Goal: Check status: Check status

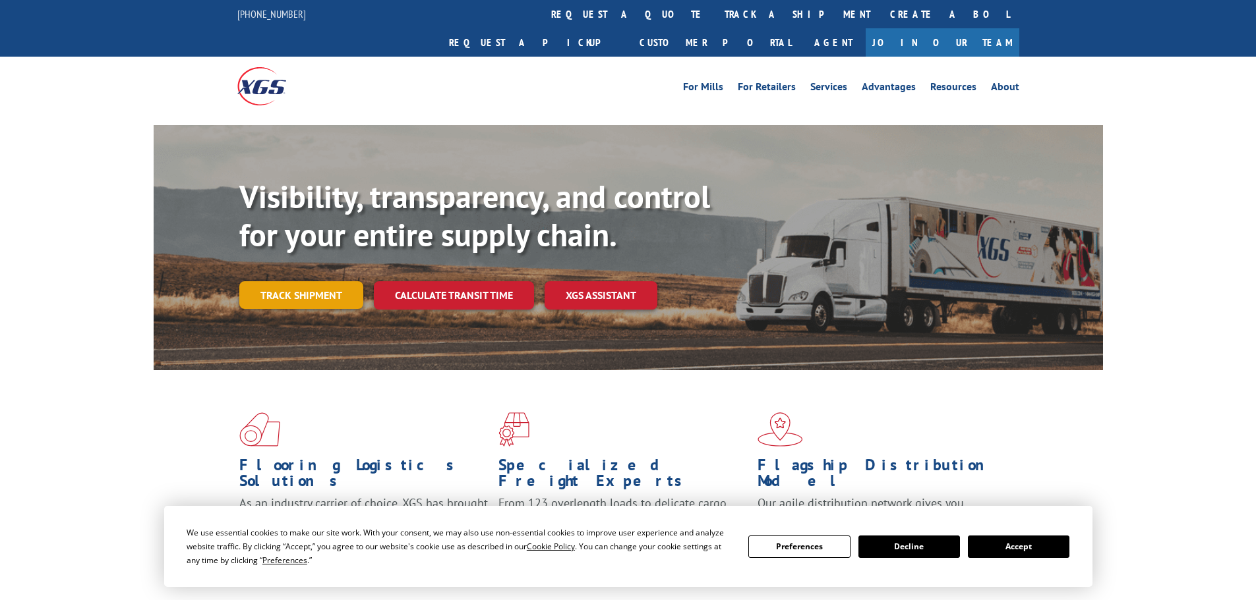
click at [280, 281] on link "Track shipment" at bounding box center [301, 295] width 124 height 28
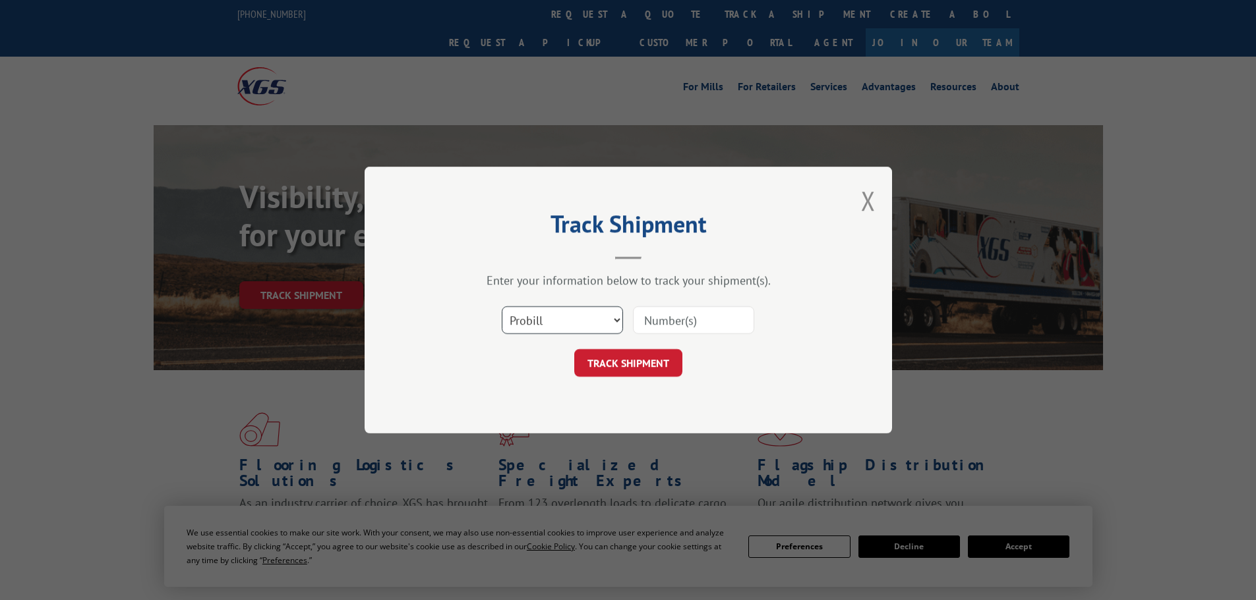
click at [615, 318] on select "Select category... Probill BOL PO" at bounding box center [562, 320] width 121 height 28
select select "po"
click at [502, 306] on select "Select category... Probill BOL PO" at bounding box center [562, 320] width 121 height 28
click at [672, 323] on input at bounding box center [693, 320] width 121 height 28
paste input "83509280"
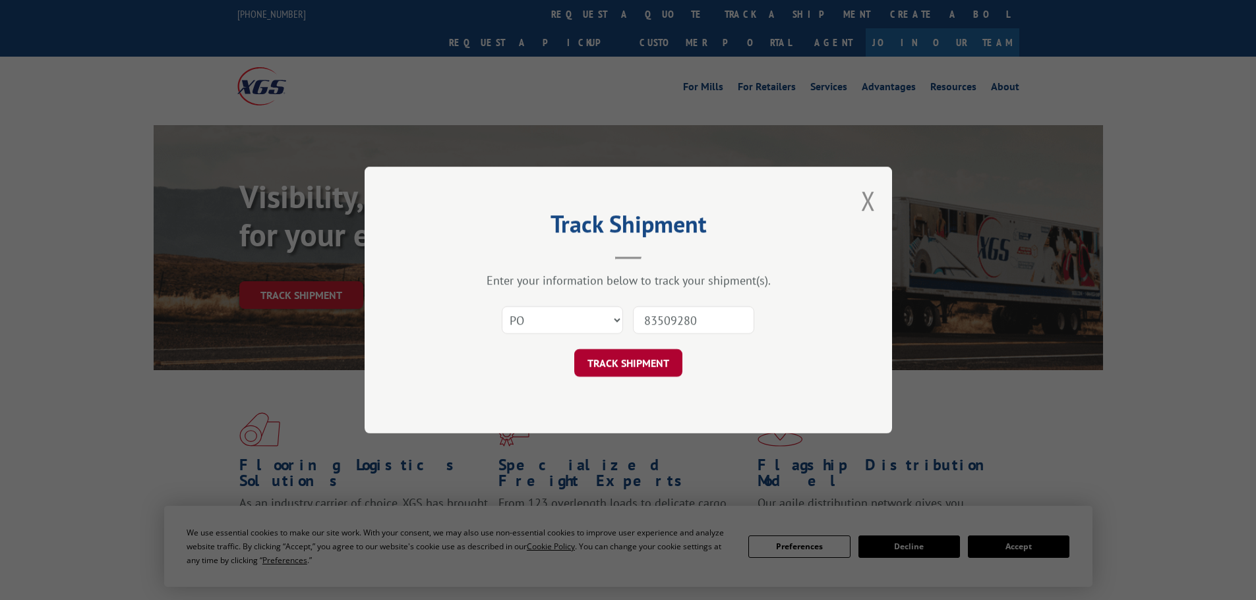
type input "83509280"
click at [612, 368] on button "TRACK SHIPMENT" at bounding box center [628, 363] width 108 height 28
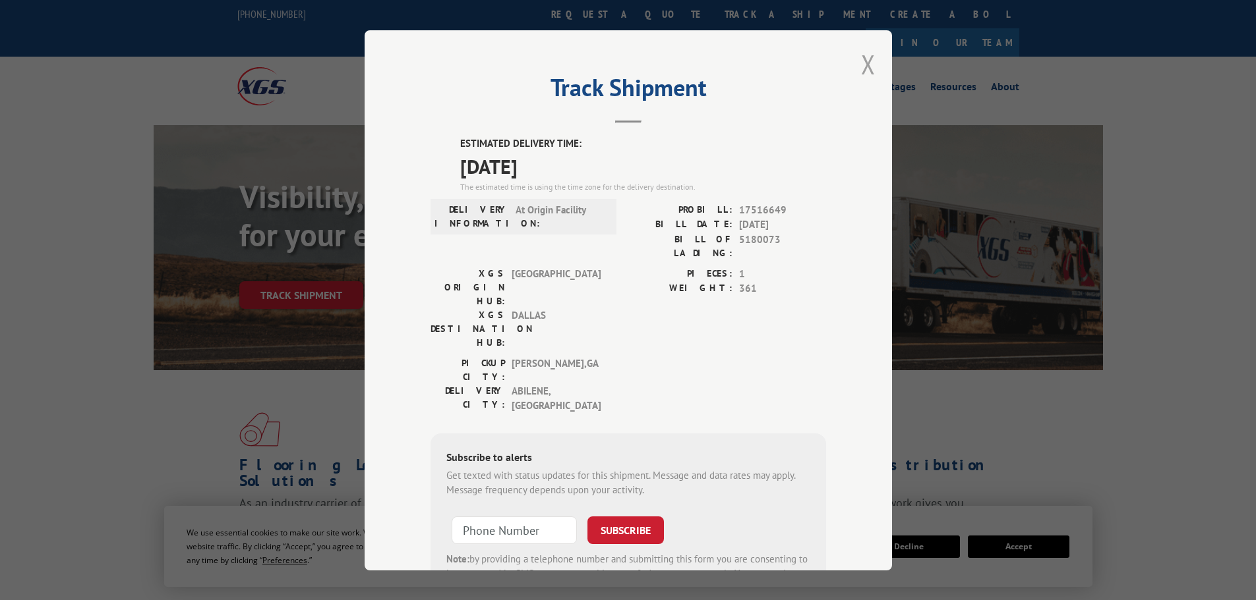
click at [861, 65] on button "Close modal" at bounding box center [868, 64] width 15 height 35
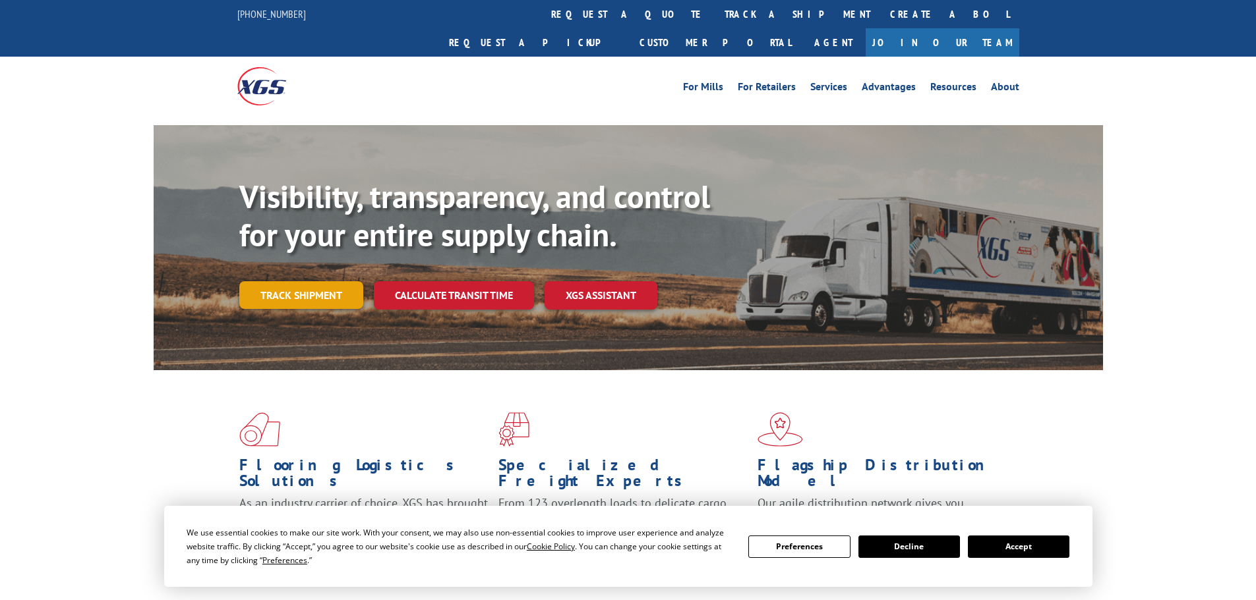
click at [300, 281] on link "Track shipment" at bounding box center [301, 295] width 124 height 28
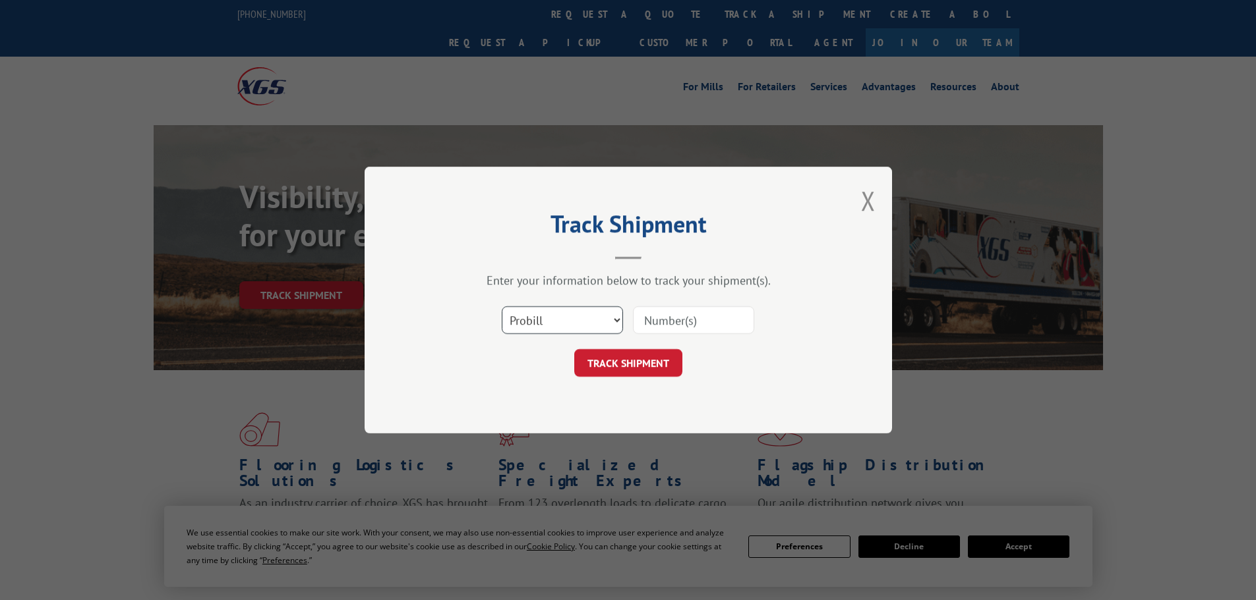
click at [613, 320] on select "Select category... Probill BOL PO" at bounding box center [562, 320] width 121 height 28
select select "po"
click at [502, 306] on select "Select category... Probill BOL PO" at bounding box center [562, 320] width 121 height 28
click at [701, 317] on input at bounding box center [693, 320] width 121 height 28
paste input "83509280"
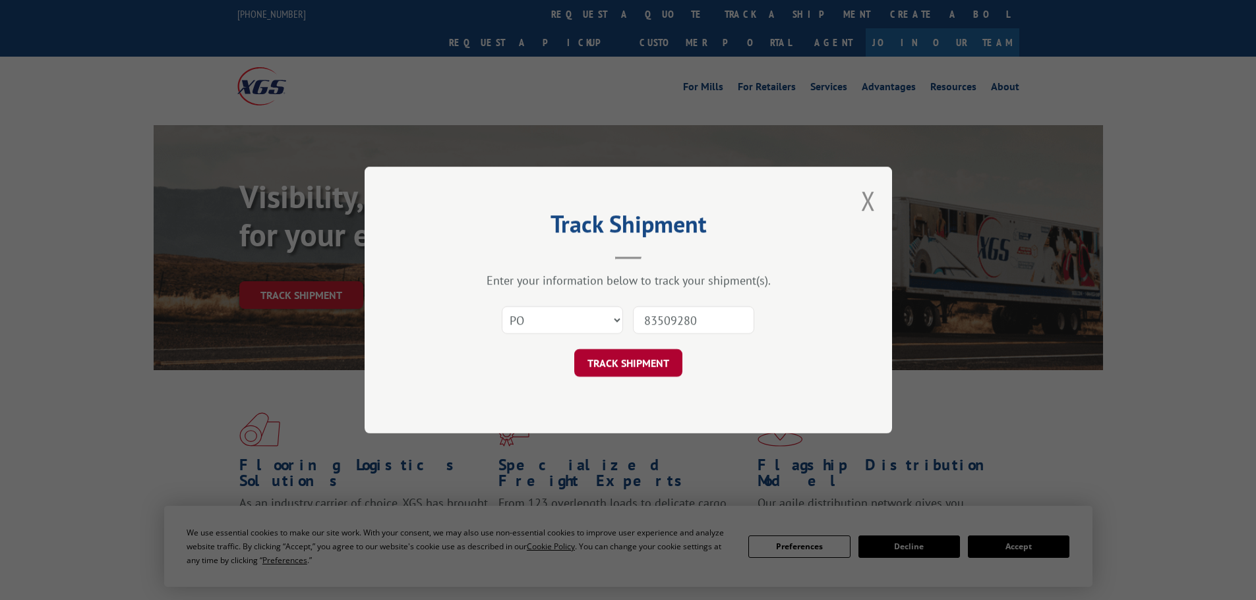
type input "83509280"
click at [638, 366] on button "TRACK SHIPMENT" at bounding box center [628, 363] width 108 height 28
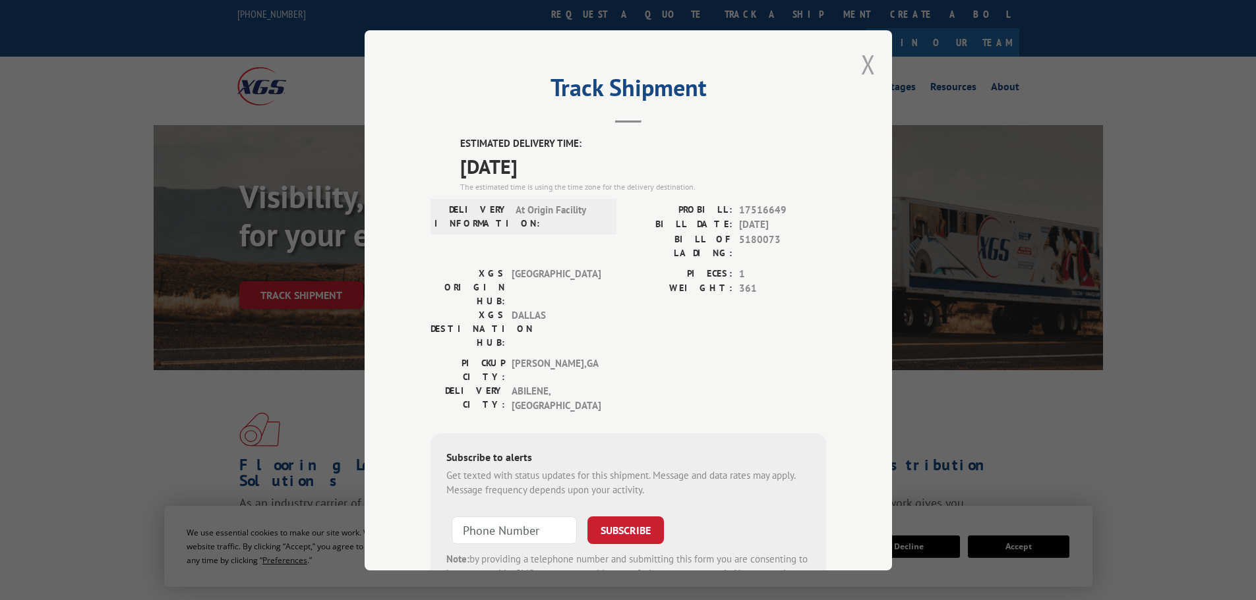
click at [861, 62] on button "Close modal" at bounding box center [868, 64] width 15 height 35
